Goal: Information Seeking & Learning: Learn about a topic

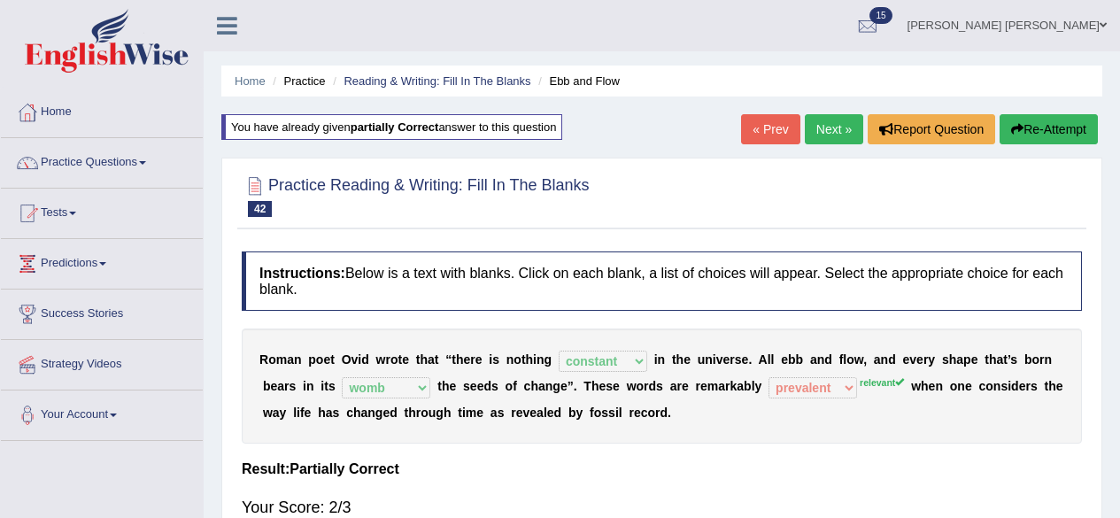
select select "constant"
select select "womb"
select select "prevalent"
click at [829, 129] on link "Next »" at bounding box center [834, 129] width 58 height 30
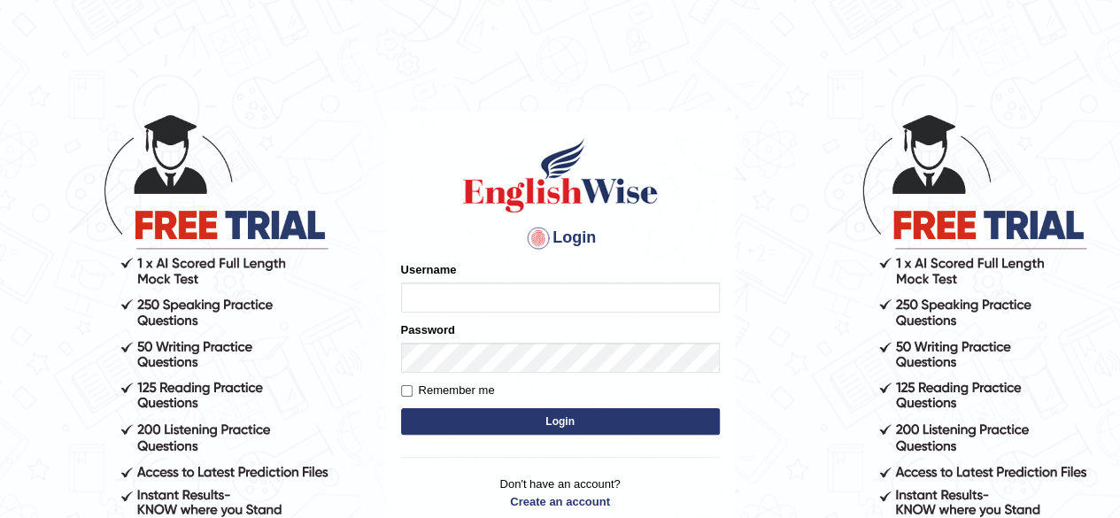
type input "Shamim"
click at [628, 424] on button "Login" at bounding box center [560, 421] width 319 height 27
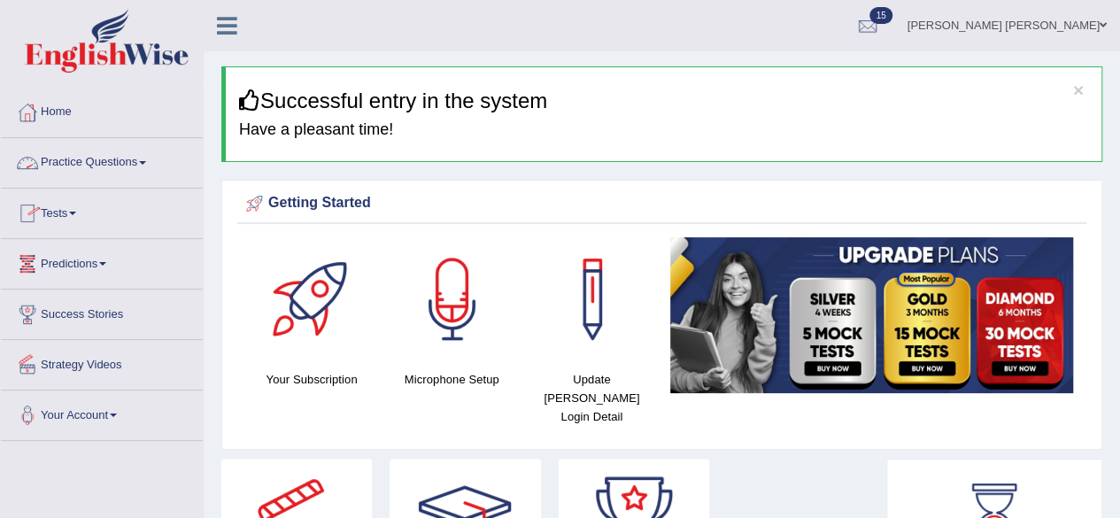
click at [129, 166] on link "Practice Questions" at bounding box center [102, 160] width 202 height 44
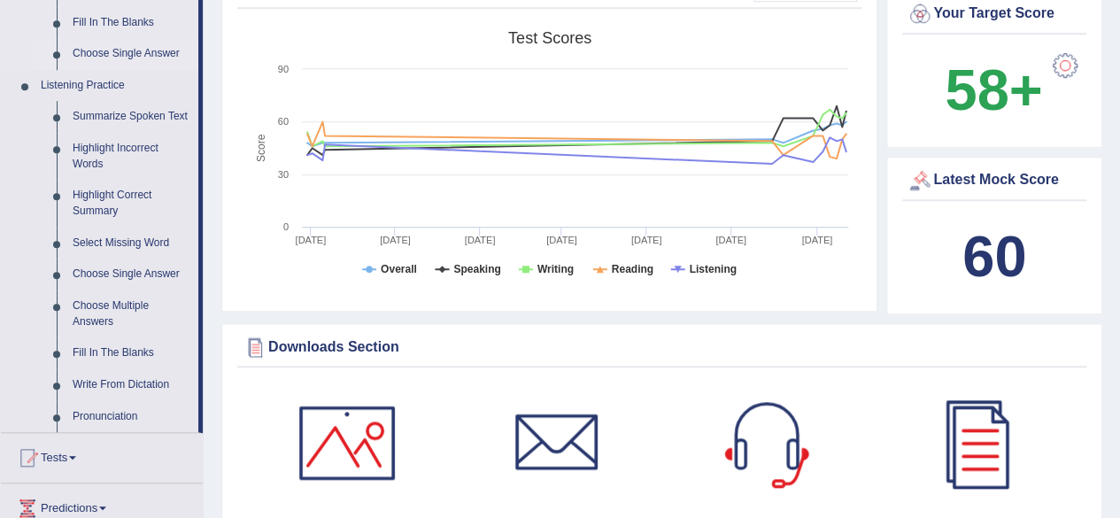
scroll to position [708, 0]
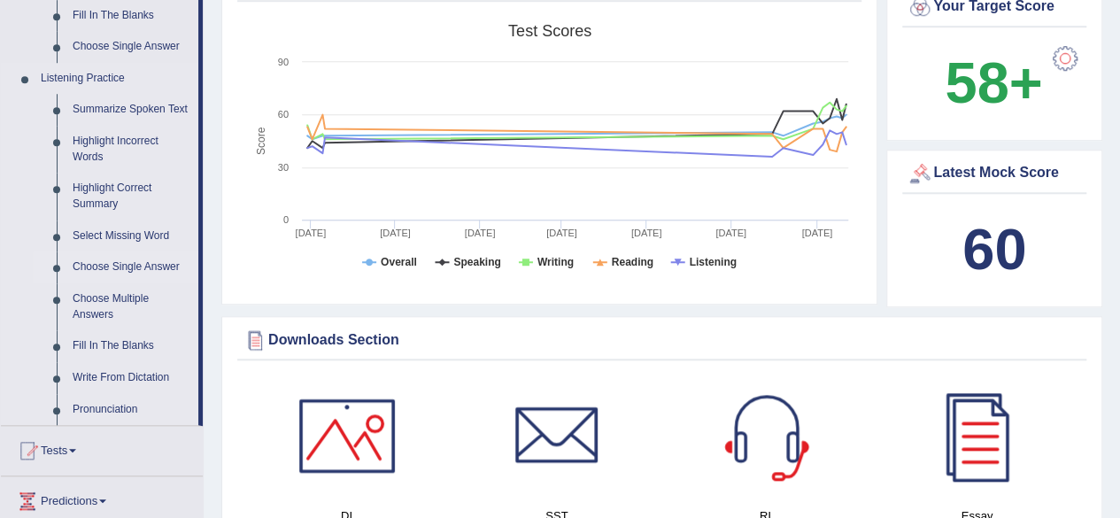
click at [124, 266] on link "Choose Single Answer" at bounding box center [132, 267] width 134 height 32
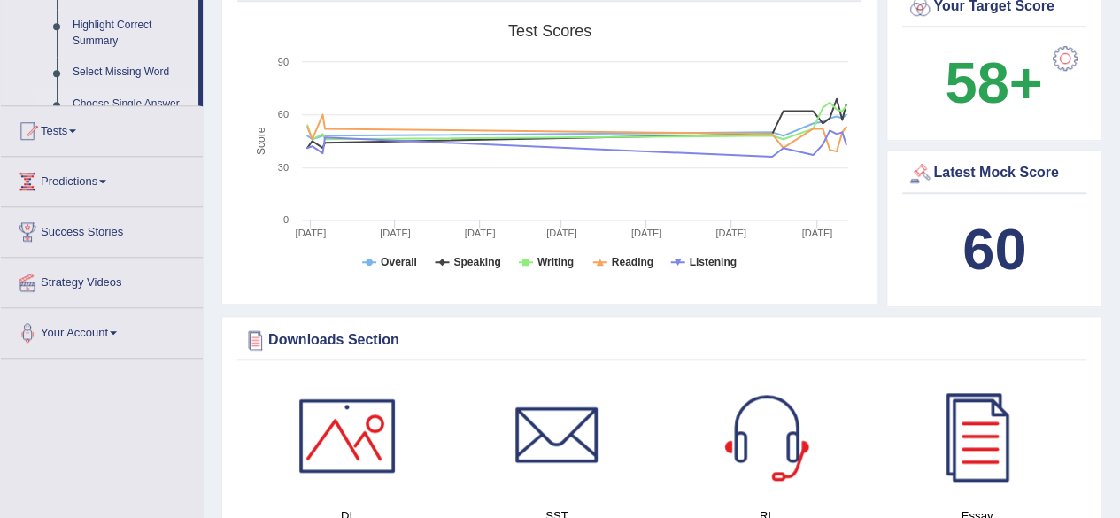
scroll to position [292, 0]
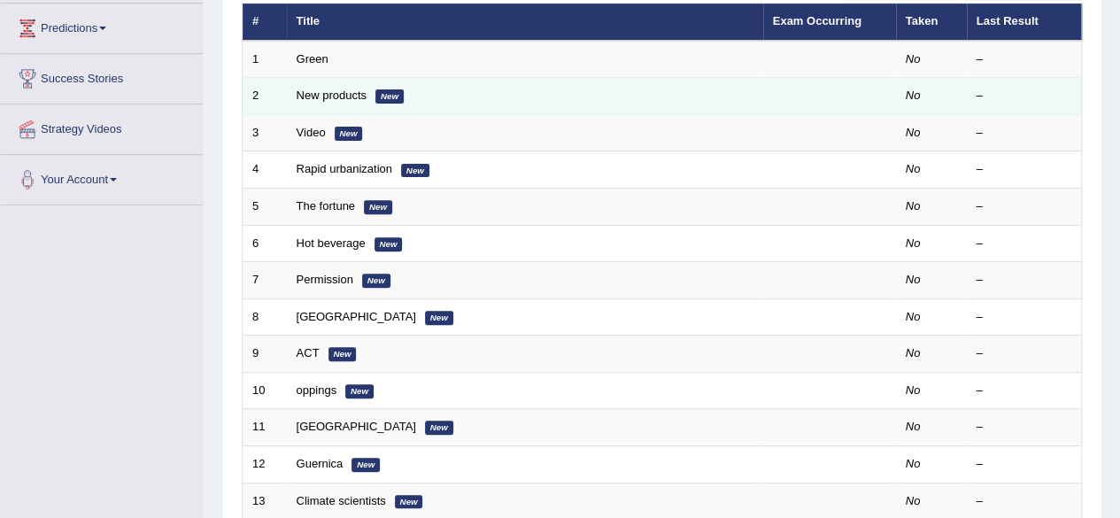
scroll to position [89, 0]
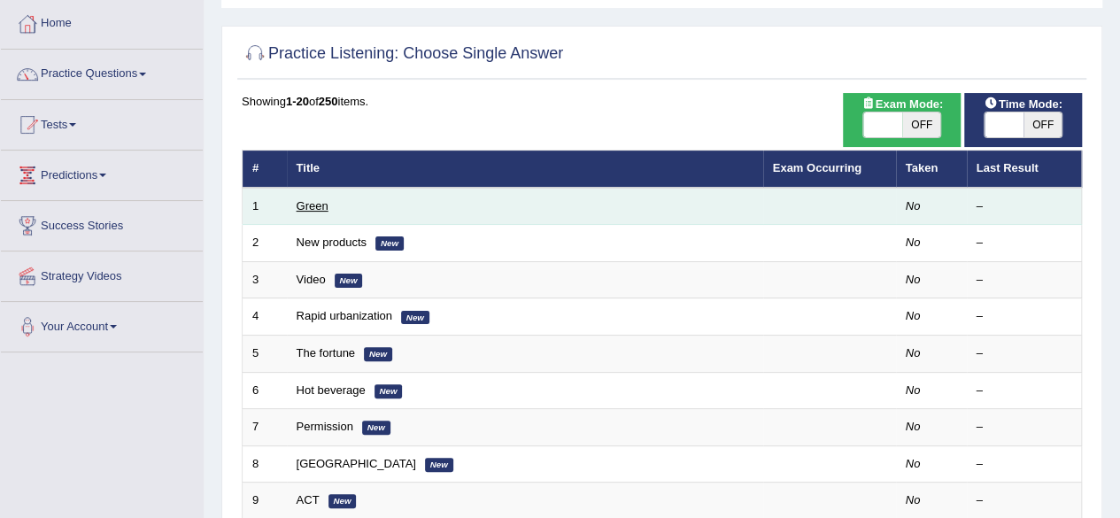
click at [322, 206] on link "Green" at bounding box center [313, 205] width 32 height 13
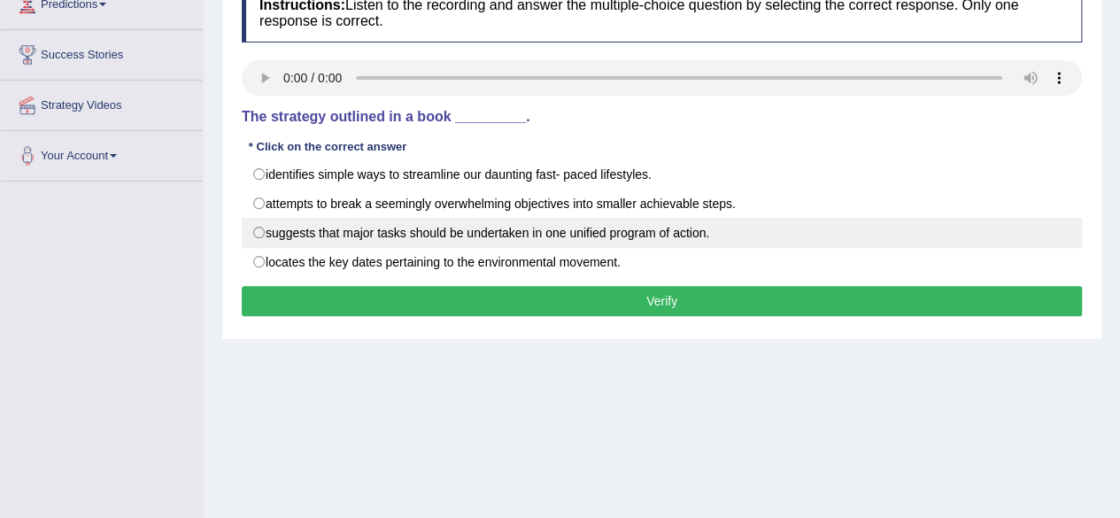
scroll to position [177, 0]
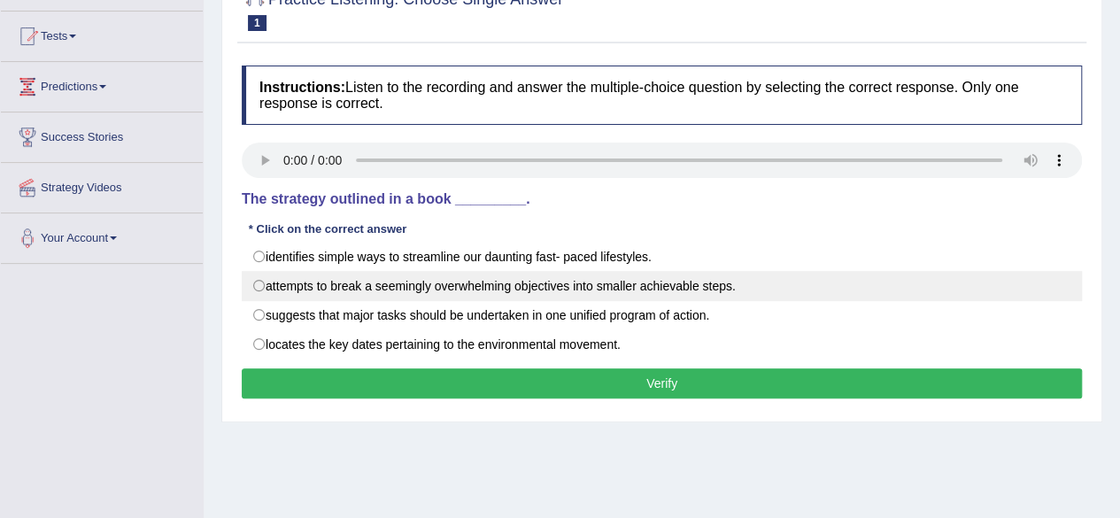
click at [372, 287] on label "attempts to break a seemingly overwhelming objectives into smaller achievable s…" at bounding box center [662, 286] width 840 height 30
radio input "true"
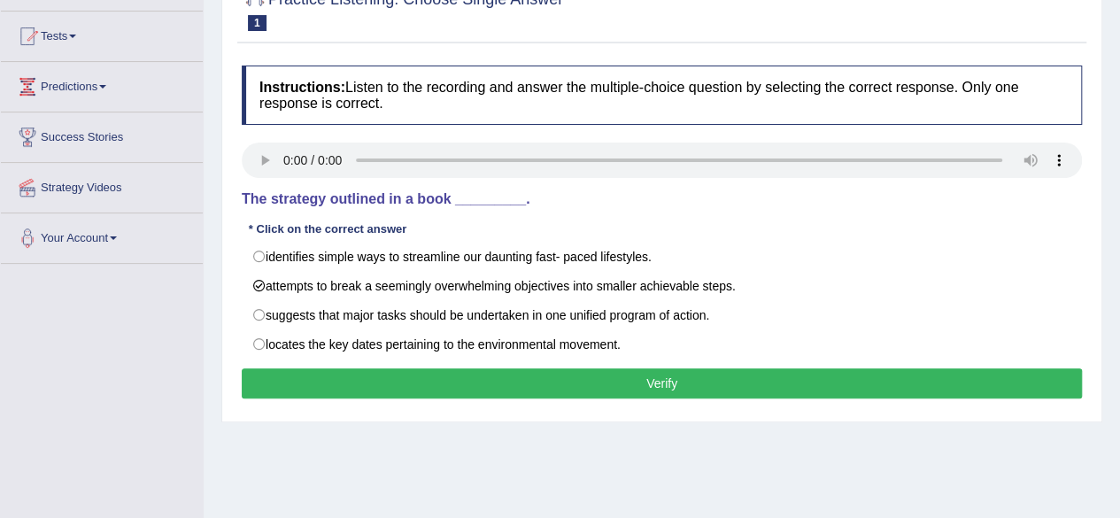
click at [600, 374] on button "Verify" at bounding box center [662, 383] width 840 height 30
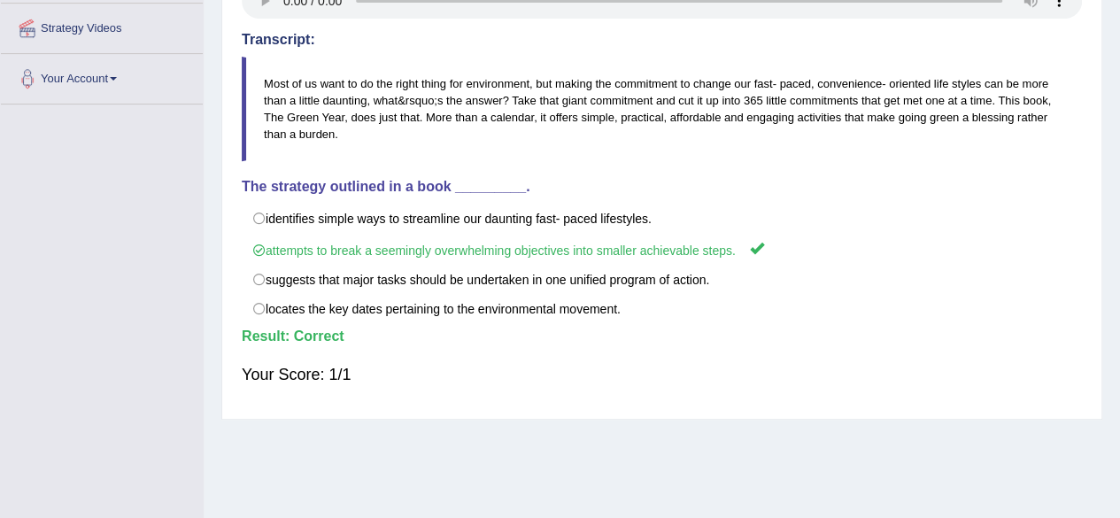
scroll to position [0, 0]
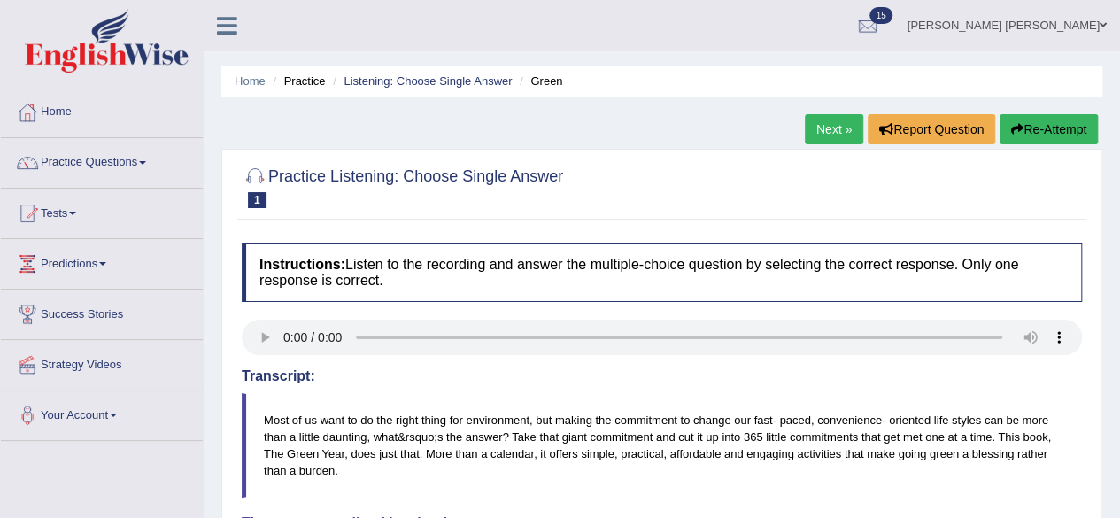
click at [830, 128] on link "Next »" at bounding box center [834, 129] width 58 height 30
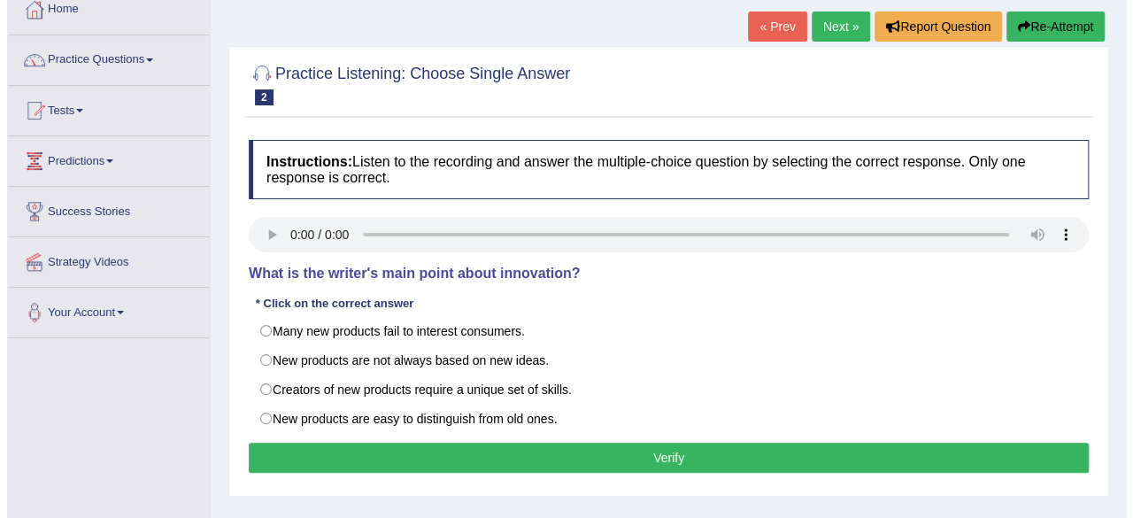
scroll to position [89, 0]
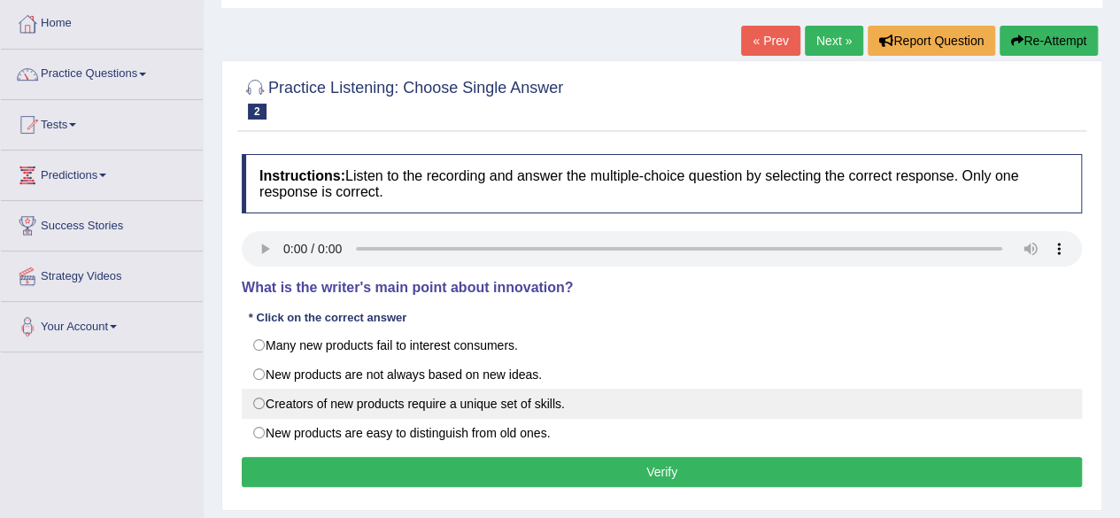
click at [378, 397] on label "Creators of new products require a unique set of skills." at bounding box center [662, 404] width 840 height 30
radio input "true"
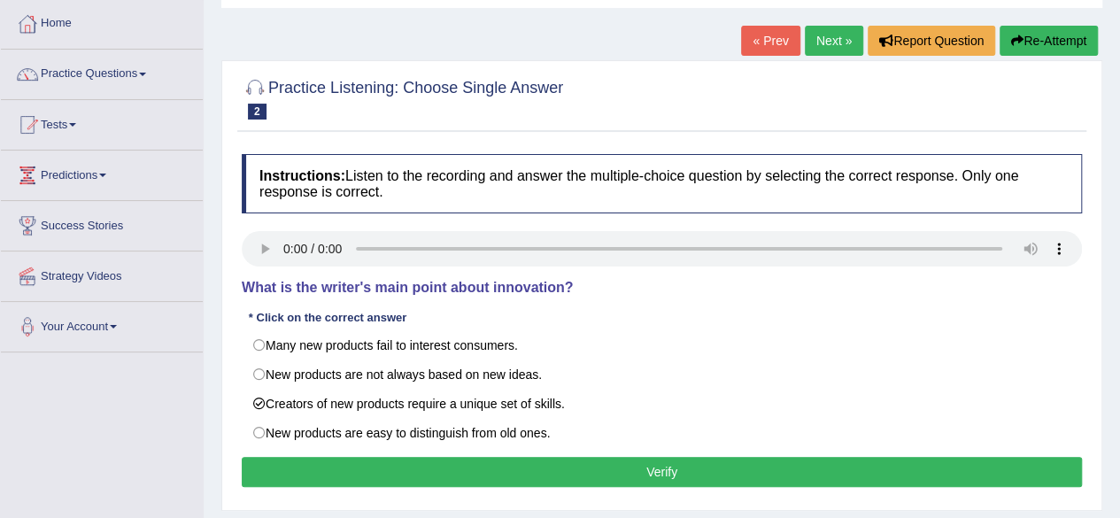
click at [515, 465] on button "Verify" at bounding box center [662, 472] width 840 height 30
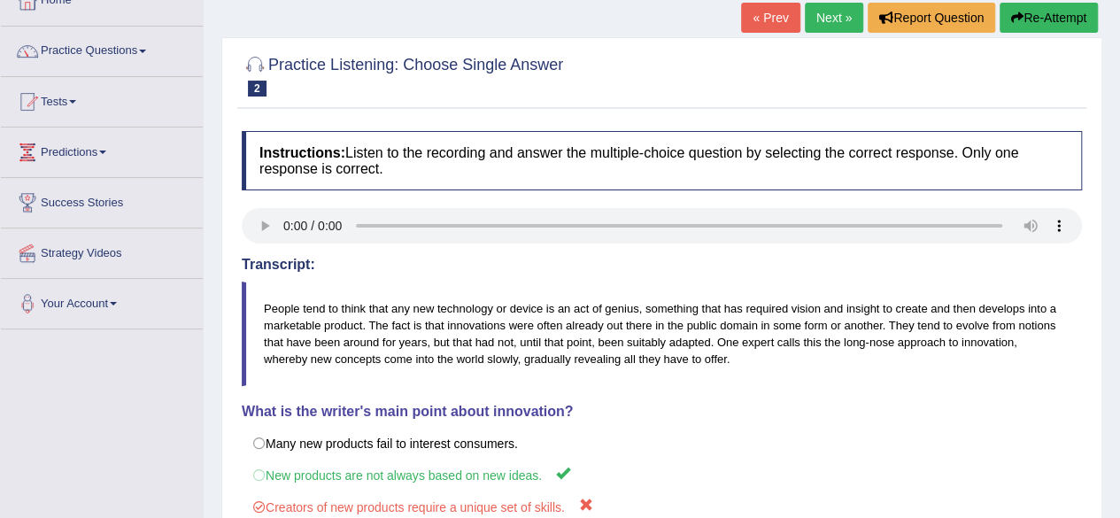
scroll to position [0, 0]
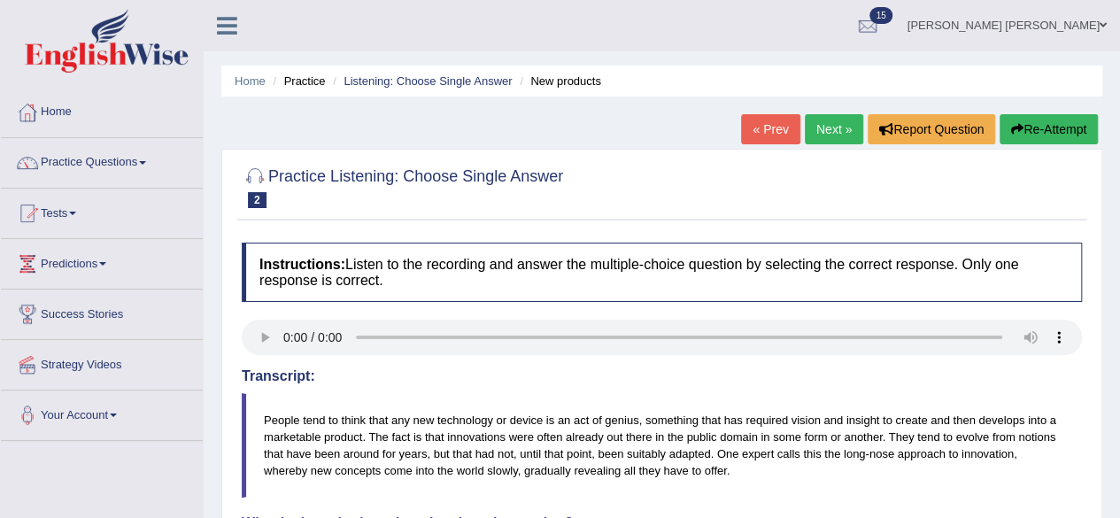
click at [147, 165] on link "Practice Questions" at bounding box center [102, 160] width 202 height 44
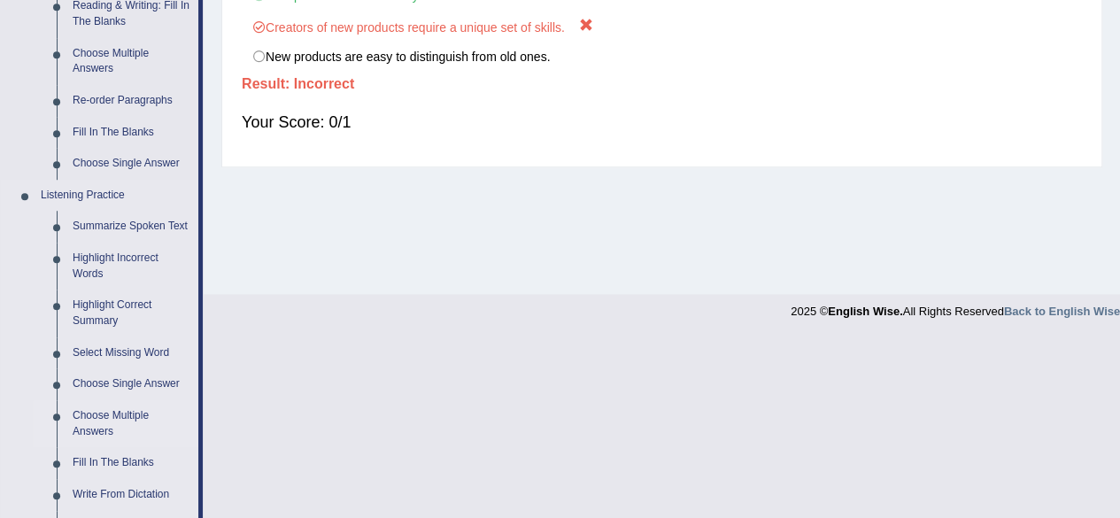
scroll to position [620, 0]
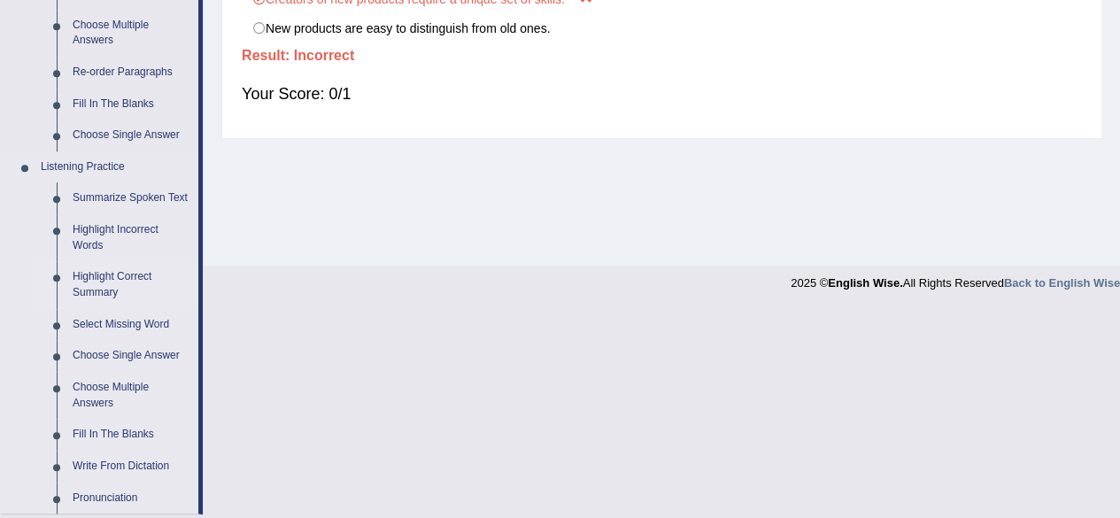
click at [104, 276] on link "Highlight Correct Summary" at bounding box center [132, 284] width 134 height 47
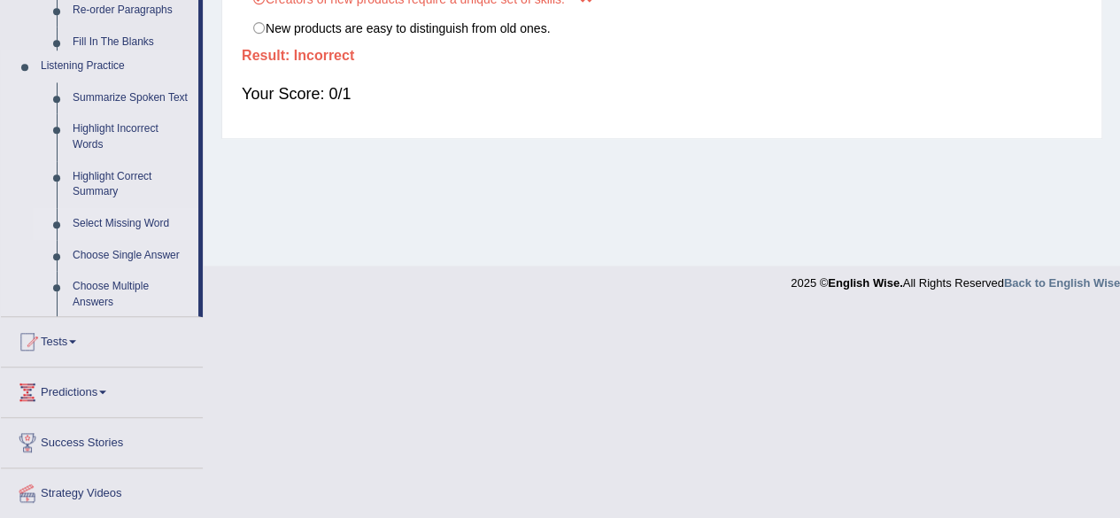
scroll to position [411, 0]
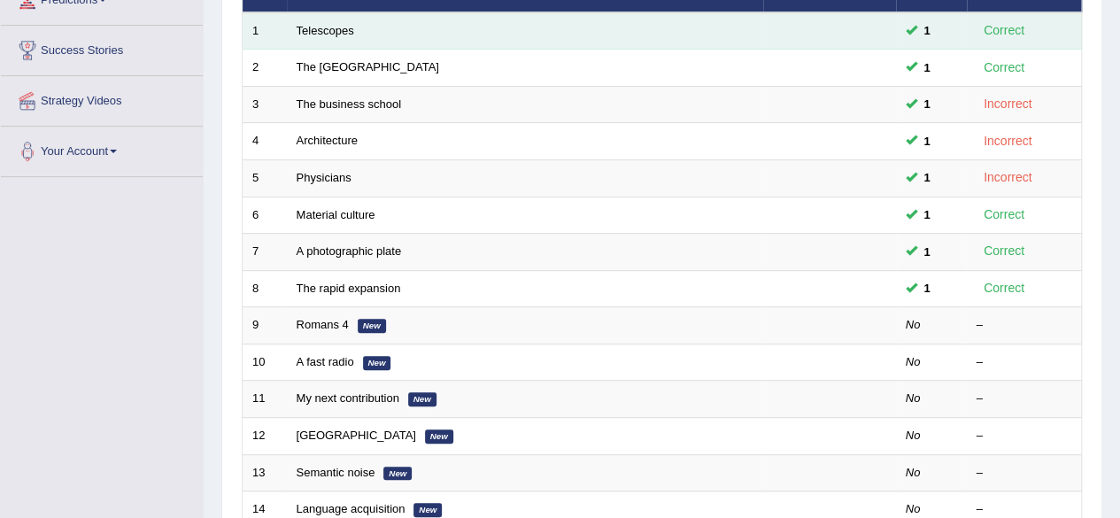
scroll to position [266, 0]
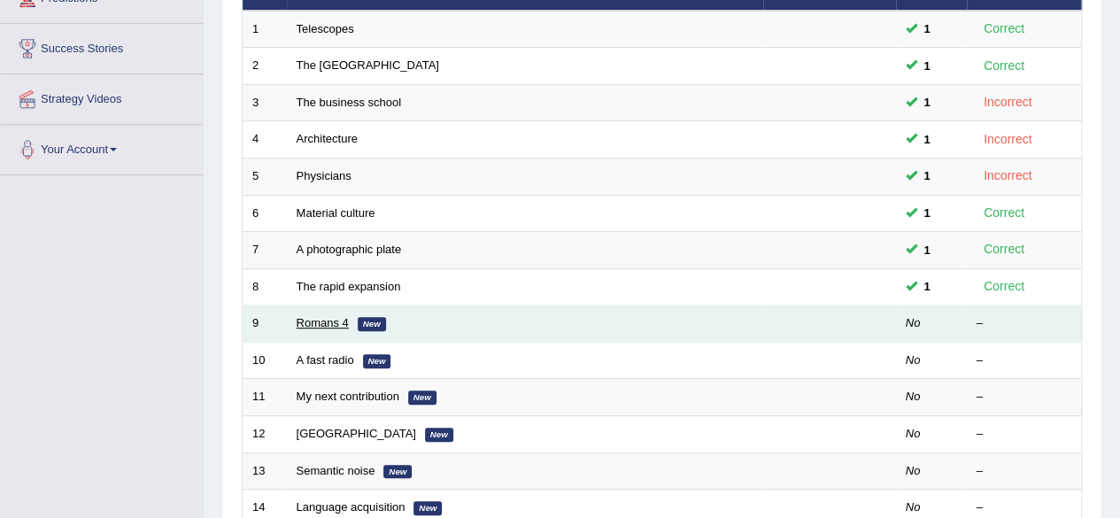
click at [308, 320] on link "Romans 4" at bounding box center [323, 322] width 52 height 13
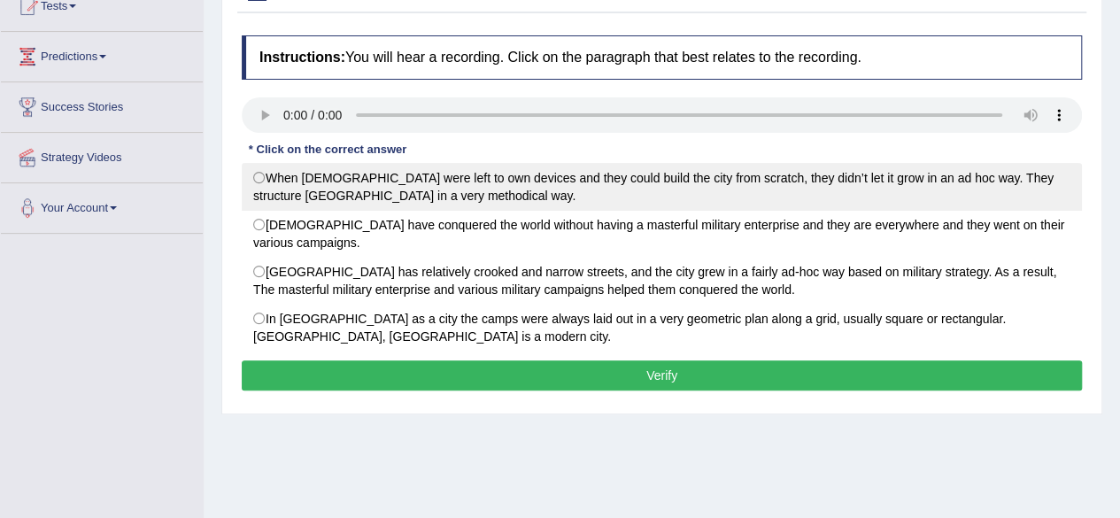
scroll to position [89, 0]
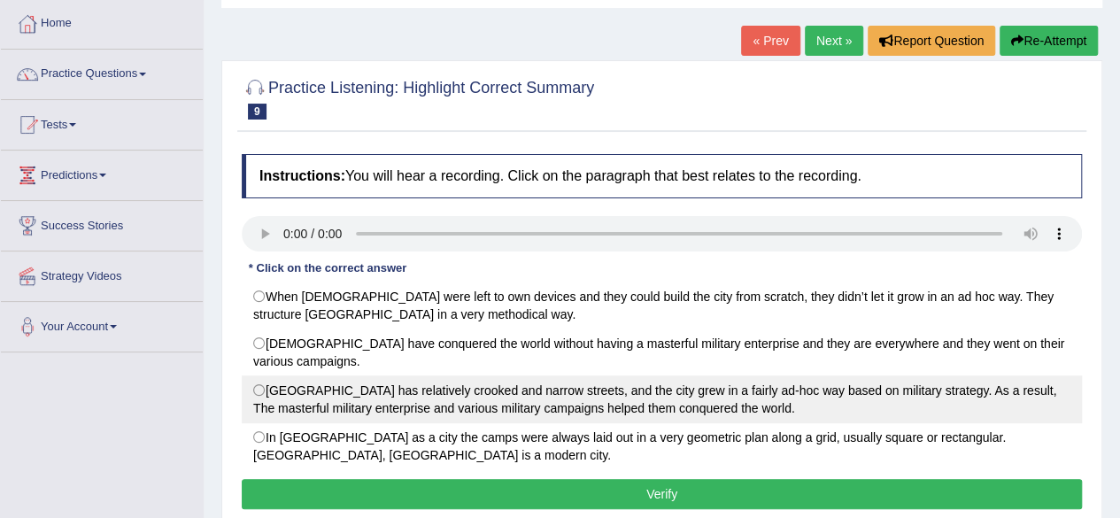
click at [258, 384] on label "[GEOGRAPHIC_DATA] has relatively crooked and narrow streets, and the city grew …" at bounding box center [662, 399] width 840 height 48
radio input "true"
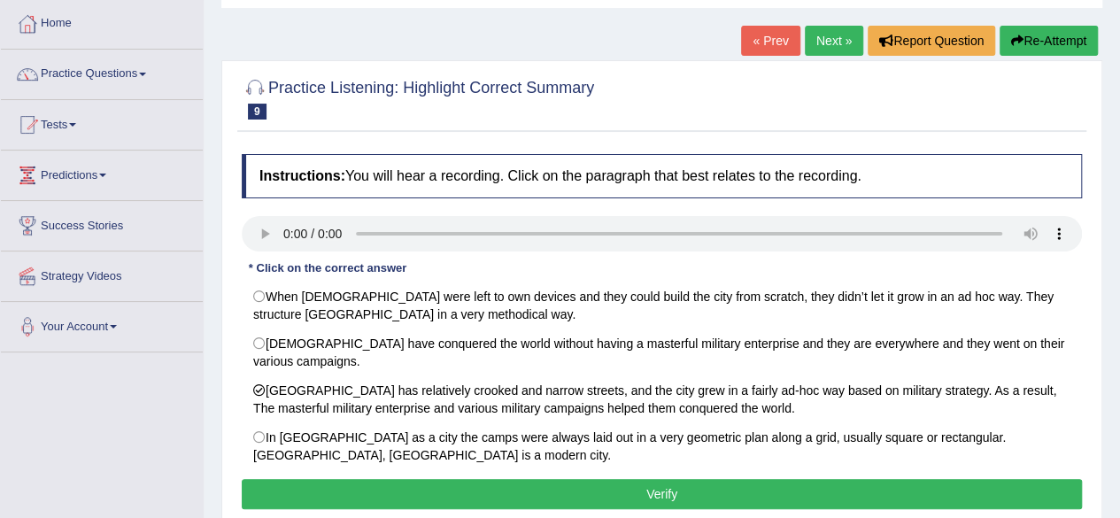
click at [740, 488] on button "Verify" at bounding box center [662, 494] width 840 height 30
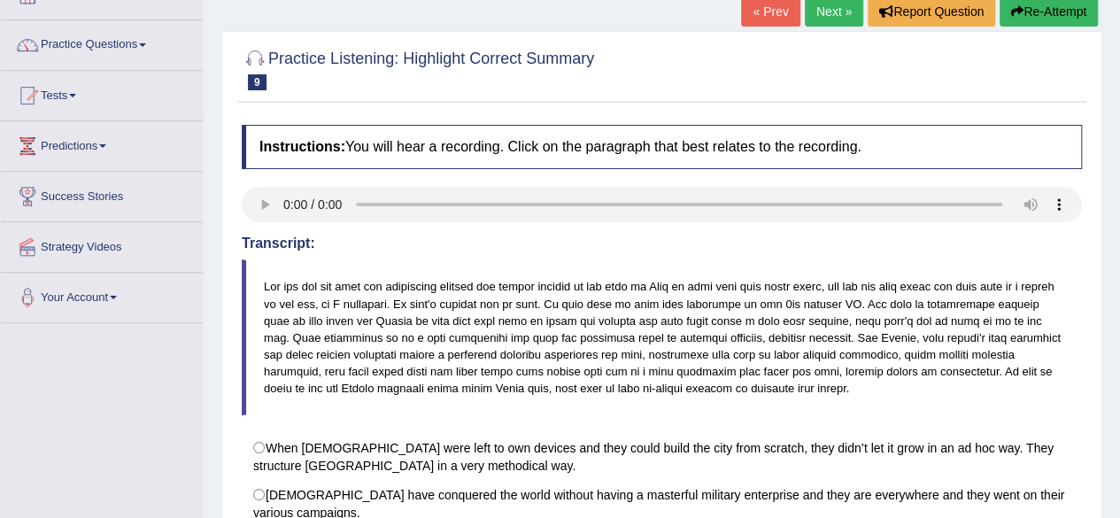
scroll to position [0, 0]
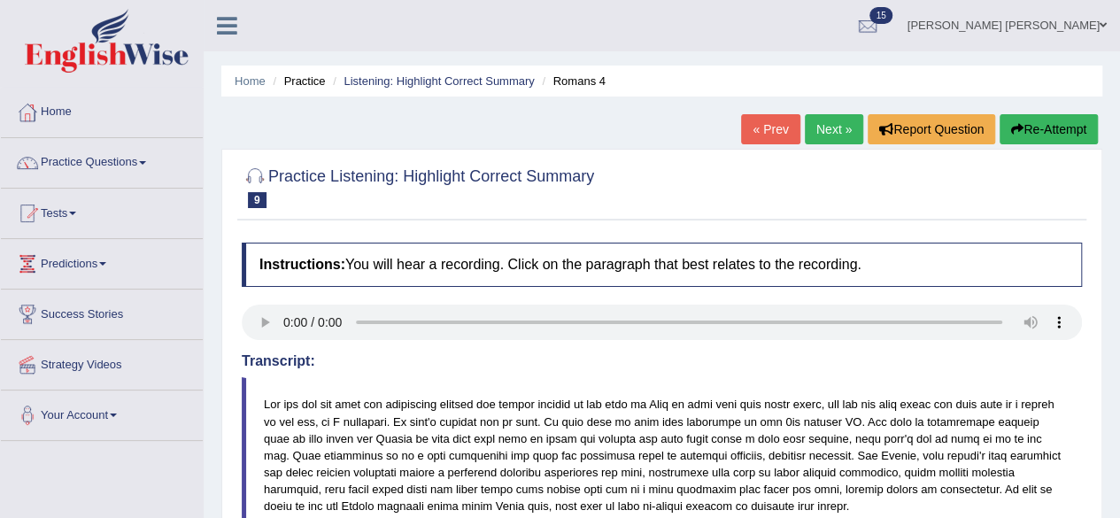
click at [826, 132] on link "Next »" at bounding box center [834, 129] width 58 height 30
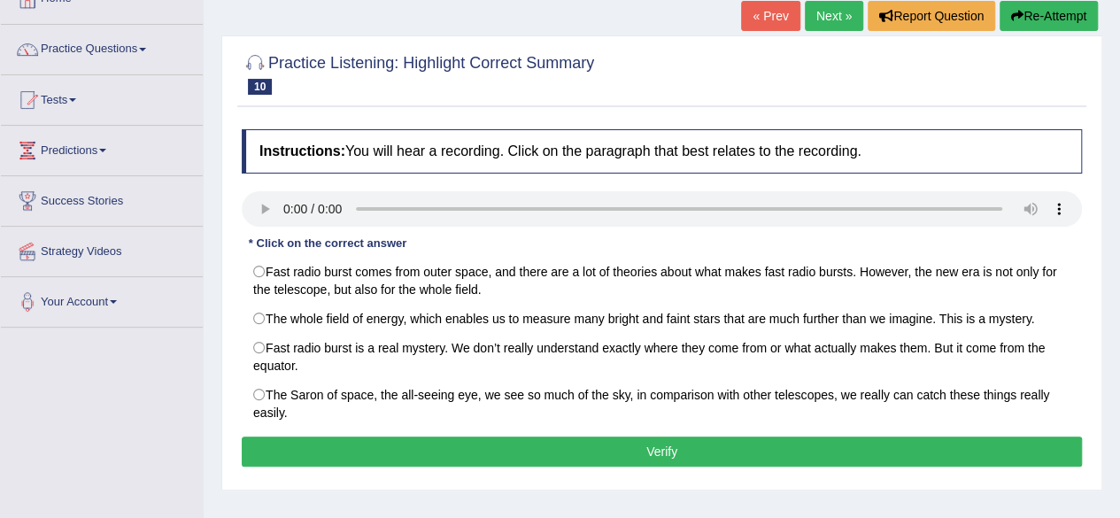
scroll to position [266, 0]
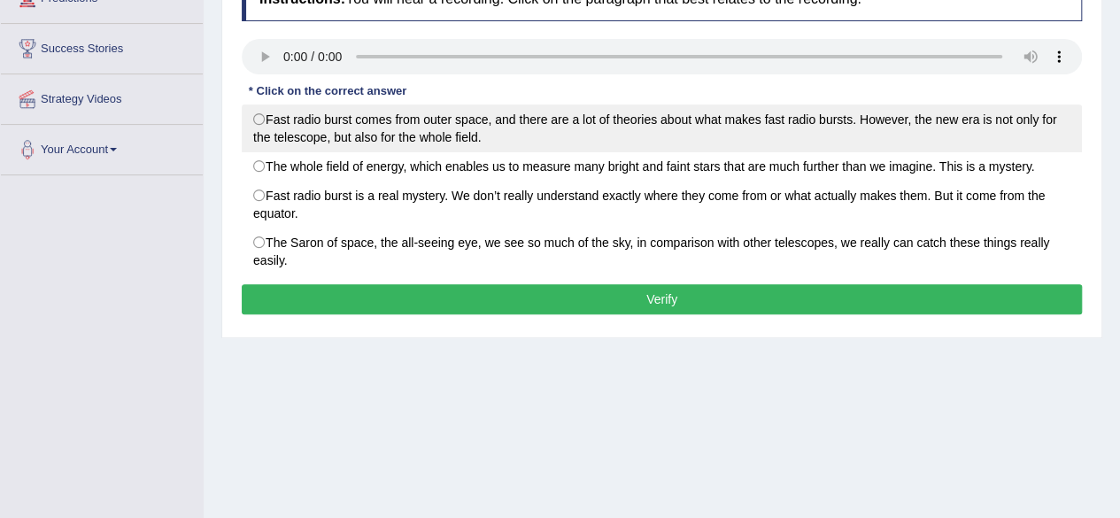
click at [290, 125] on label "Fast radio burst comes from outer space, and there are a lot of theories about …" at bounding box center [662, 128] width 840 height 48
radio input "true"
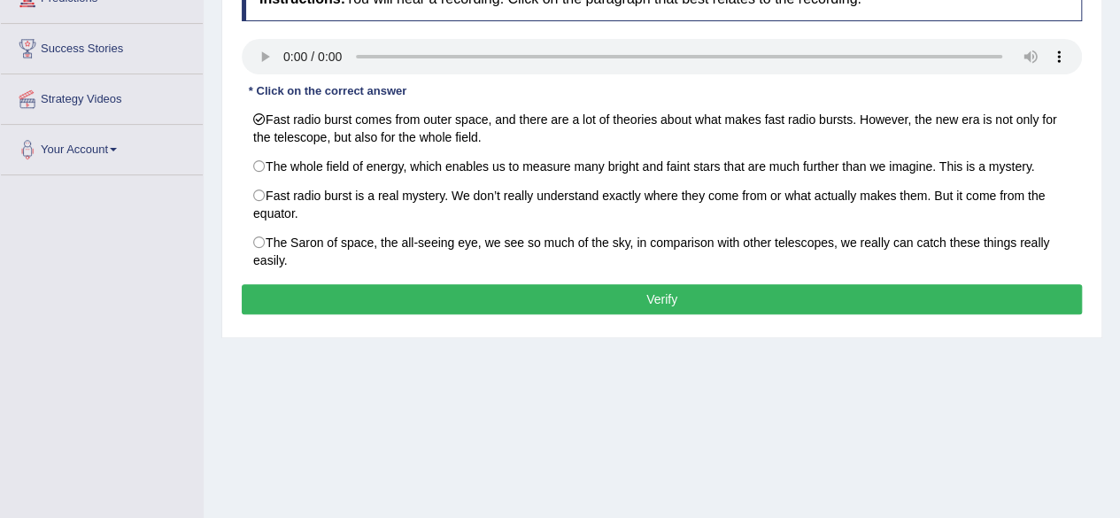
click at [538, 293] on button "Verify" at bounding box center [662, 299] width 840 height 30
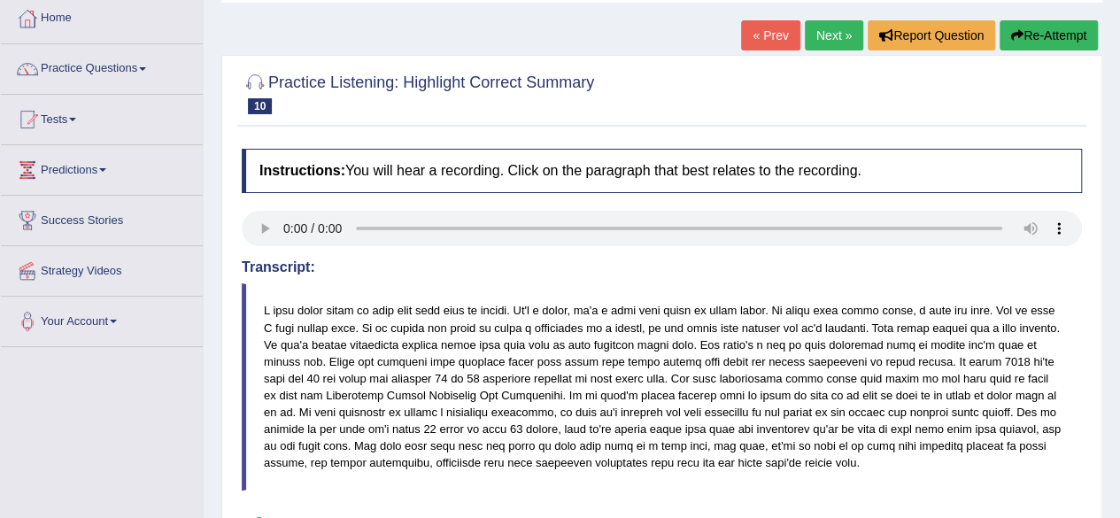
scroll to position [0, 0]
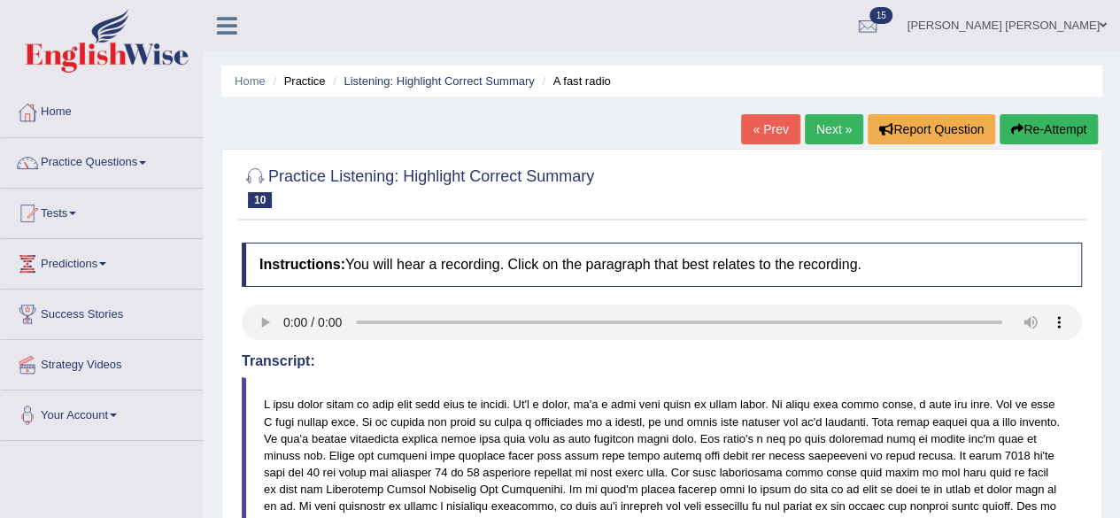
click at [824, 123] on link "Next »" at bounding box center [834, 129] width 58 height 30
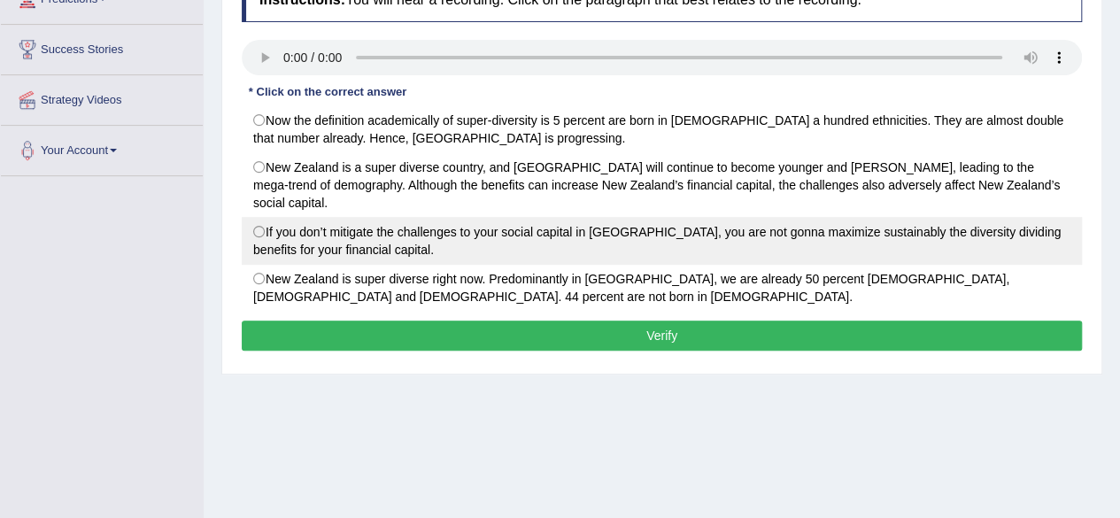
scroll to position [266, 0]
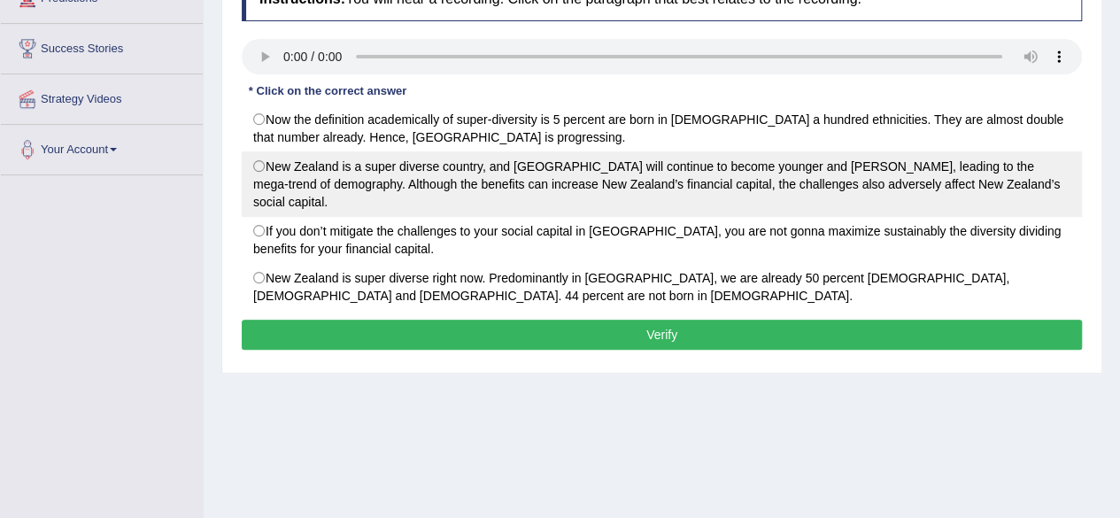
click at [395, 159] on label "New Zealand is a super diverse country, and [GEOGRAPHIC_DATA] will continue to …" at bounding box center [662, 183] width 840 height 65
radio input "true"
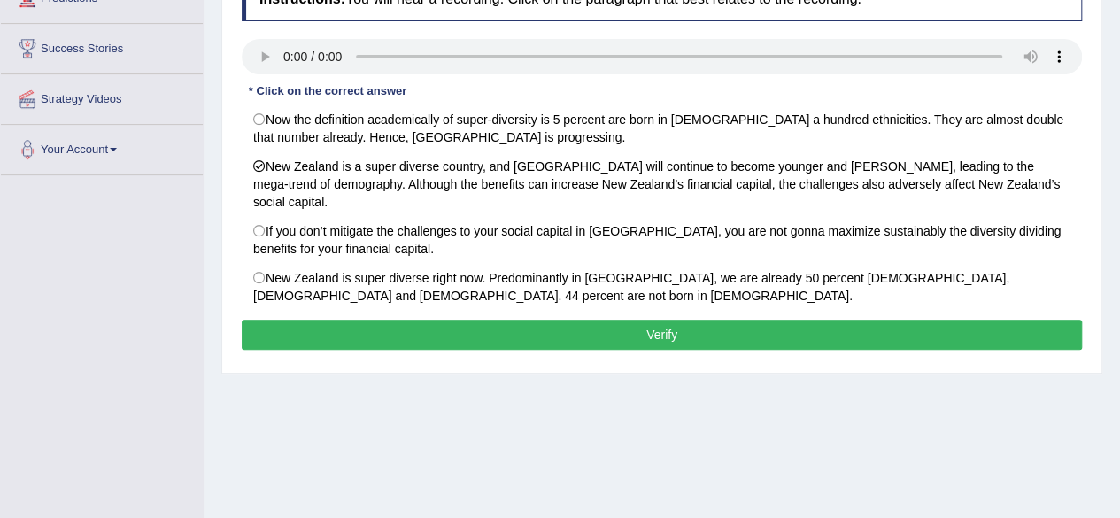
click at [603, 320] on button "Verify" at bounding box center [662, 335] width 840 height 30
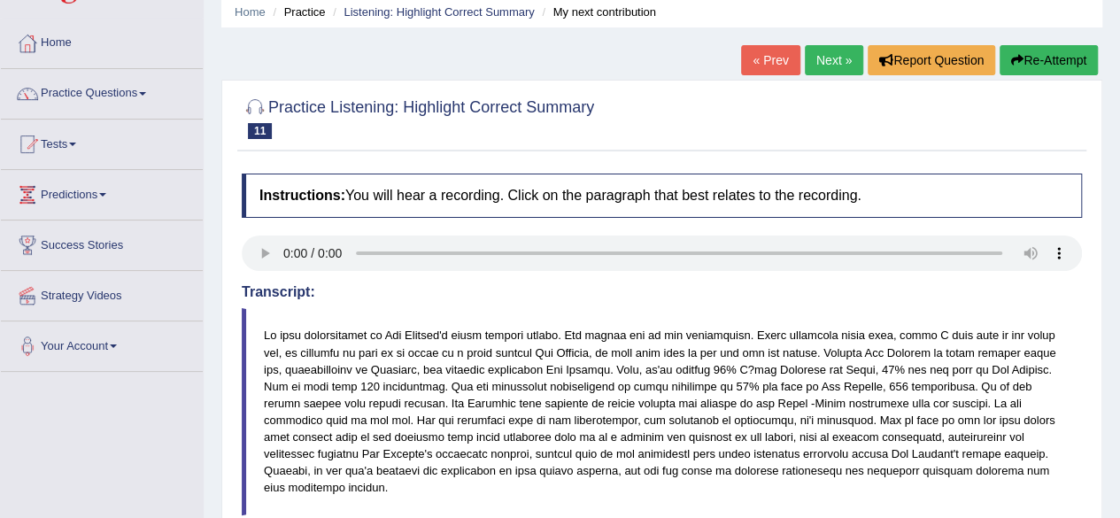
scroll to position [0, 0]
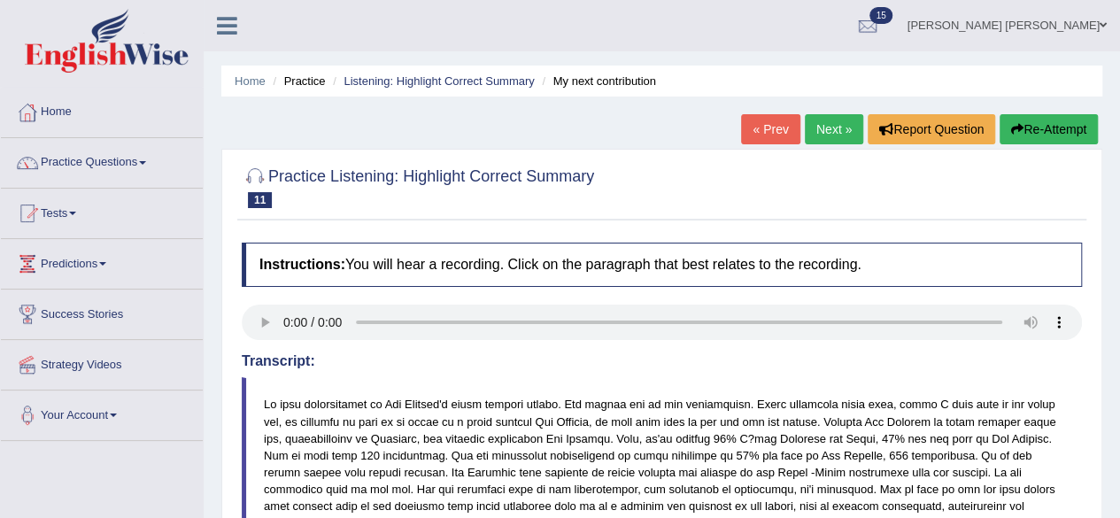
click at [832, 124] on link "Next »" at bounding box center [834, 129] width 58 height 30
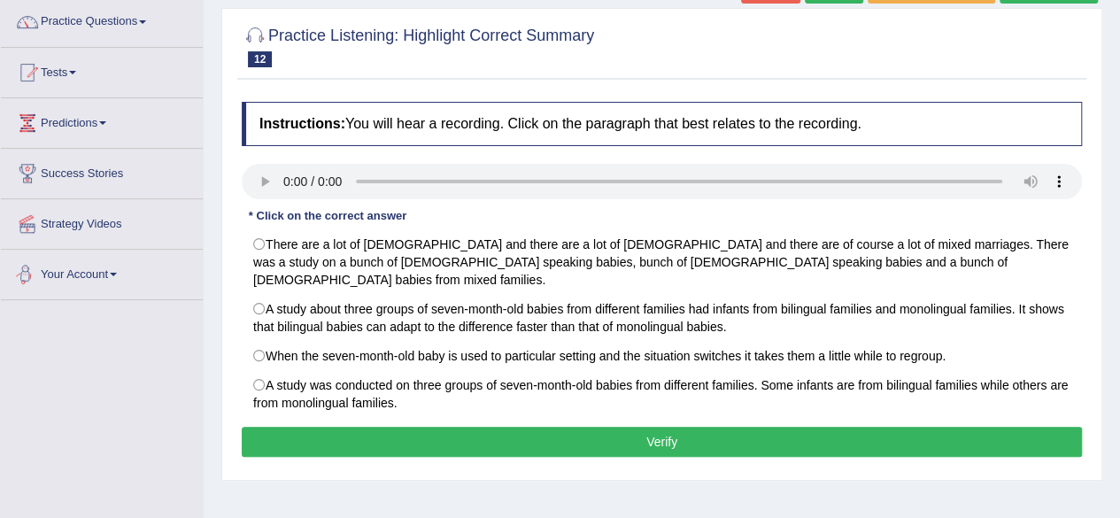
scroll to position [266, 0]
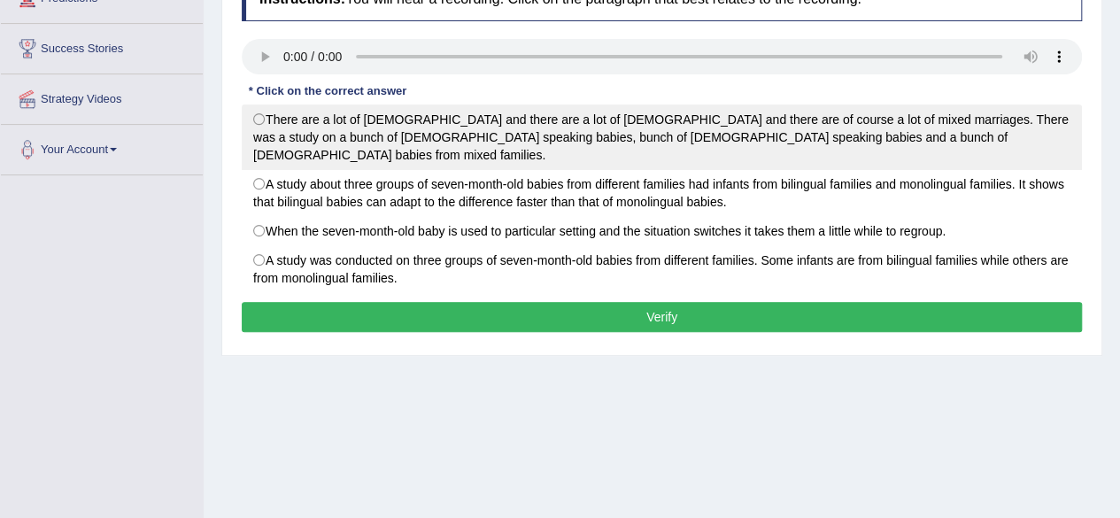
click at [397, 125] on label "There are a lot of Italians and there are a lot of Slovenians and there are of …" at bounding box center [662, 136] width 840 height 65
radio input "true"
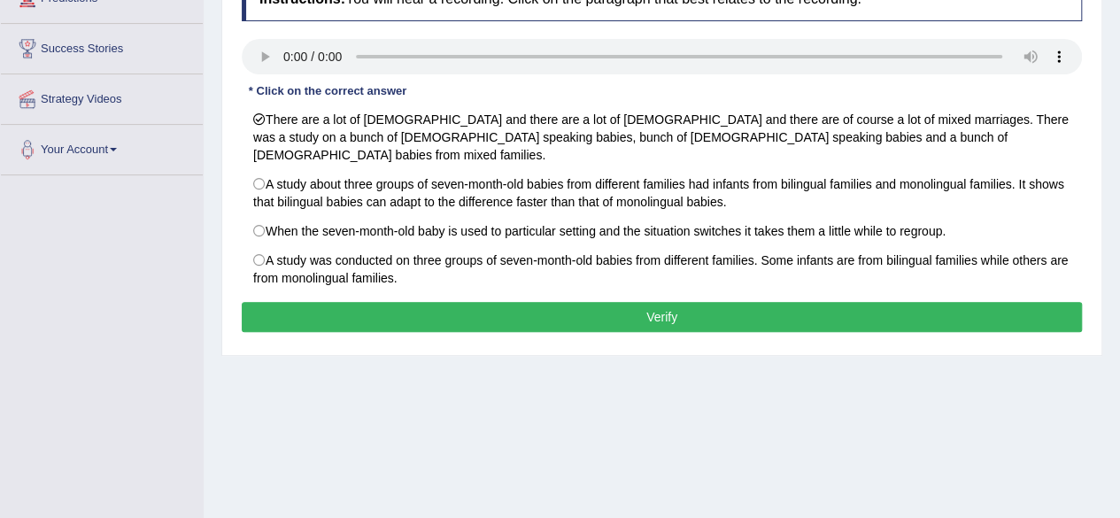
click at [628, 302] on button "Verify" at bounding box center [662, 317] width 840 height 30
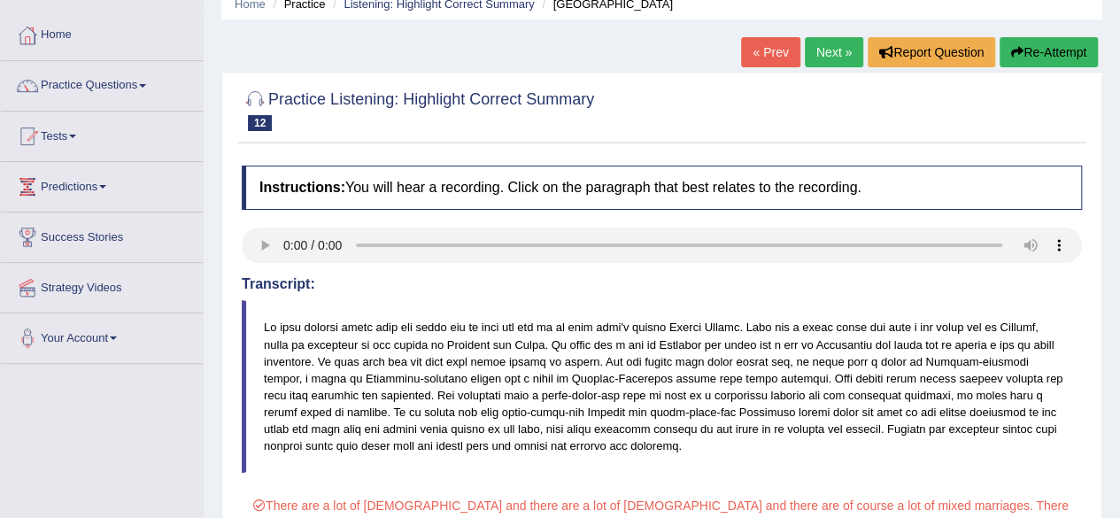
scroll to position [0, 0]
